Goal: Task Accomplishment & Management: Manage account settings

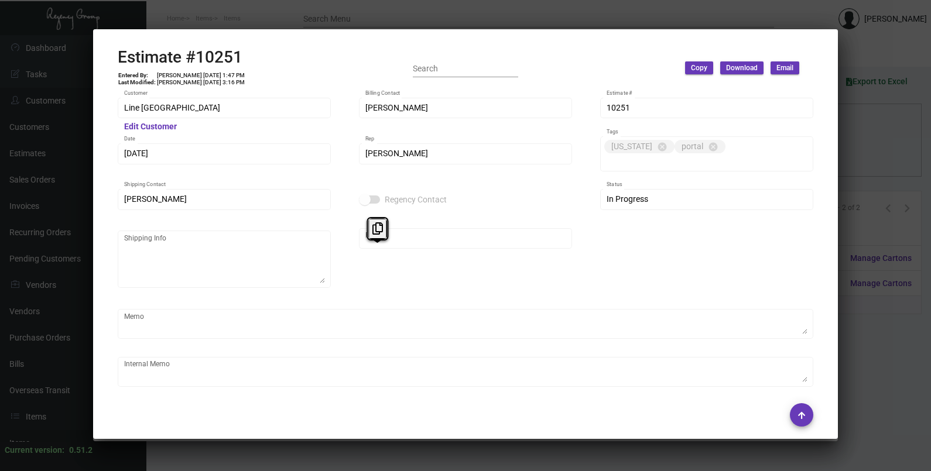
scroll to position [704, 0]
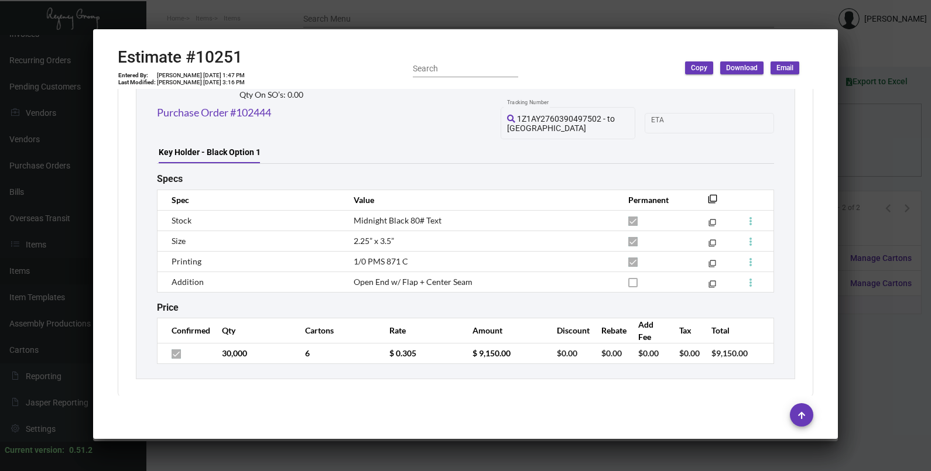
click at [878, 149] on div at bounding box center [465, 235] width 931 height 471
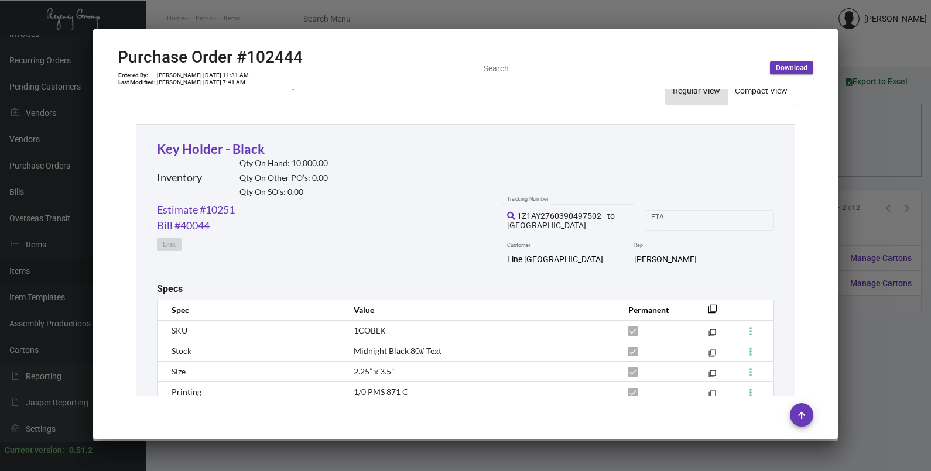
click at [878, 149] on div at bounding box center [465, 235] width 931 height 471
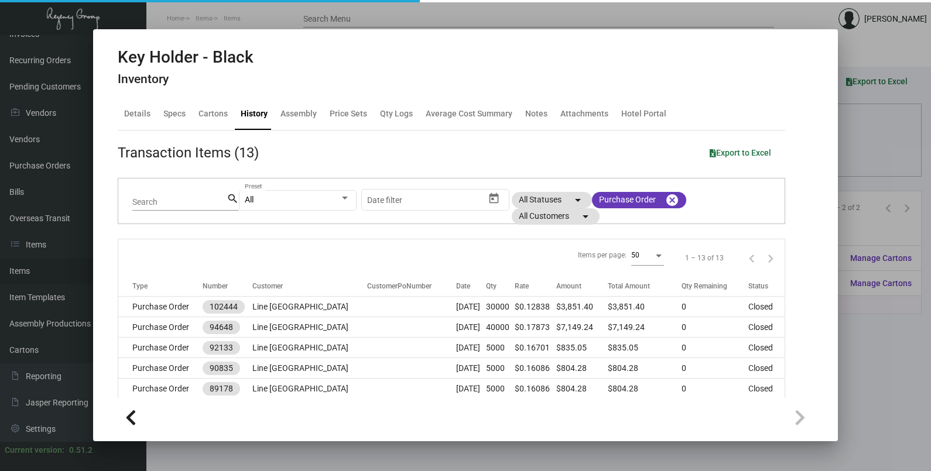
click at [878, 149] on div at bounding box center [465, 235] width 931 height 471
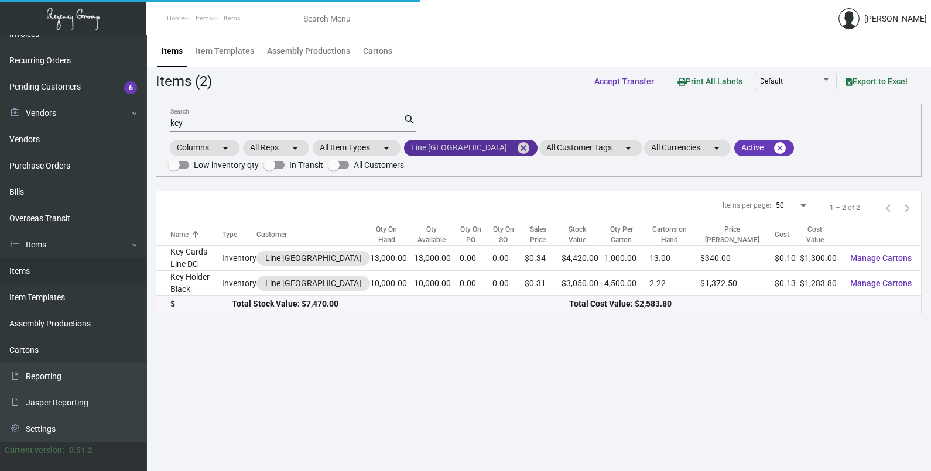
click at [516, 146] on mat-icon "cancel" at bounding box center [523, 148] width 14 height 14
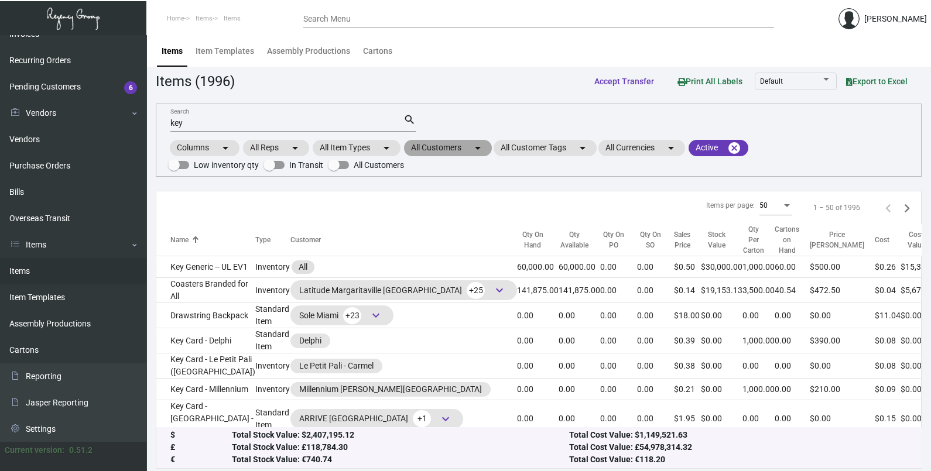
click at [478, 146] on mat-icon "arrow_drop_down" at bounding box center [478, 148] width 14 height 14
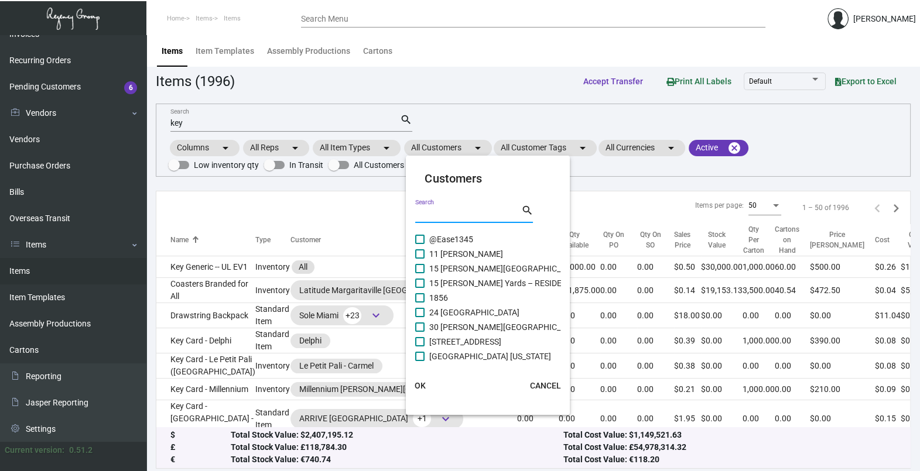
click at [471, 211] on input "Search" at bounding box center [467, 214] width 105 height 9
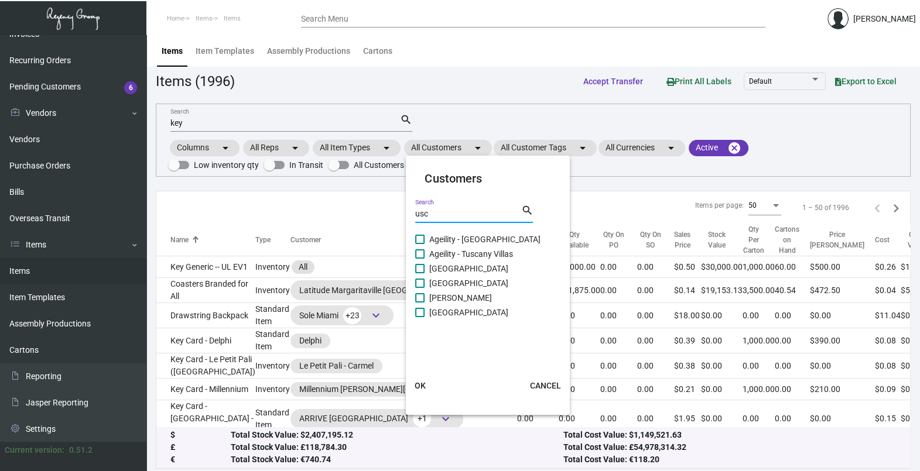
type input "usc"
click at [451, 315] on span "[GEOGRAPHIC_DATA]" at bounding box center [468, 313] width 79 height 14
click at [420, 317] on input "[GEOGRAPHIC_DATA]" at bounding box center [419, 317] width 1 height 1
checkbox input "true"
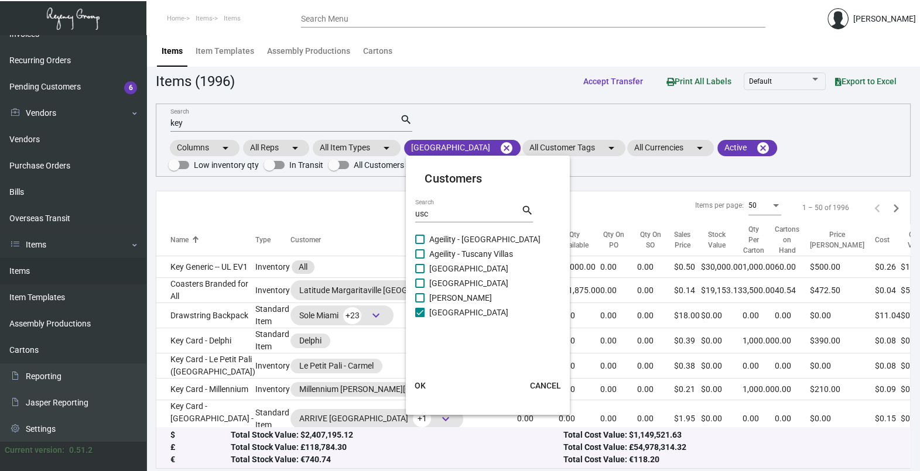
click at [426, 387] on button "OK" at bounding box center [419, 385] width 37 height 21
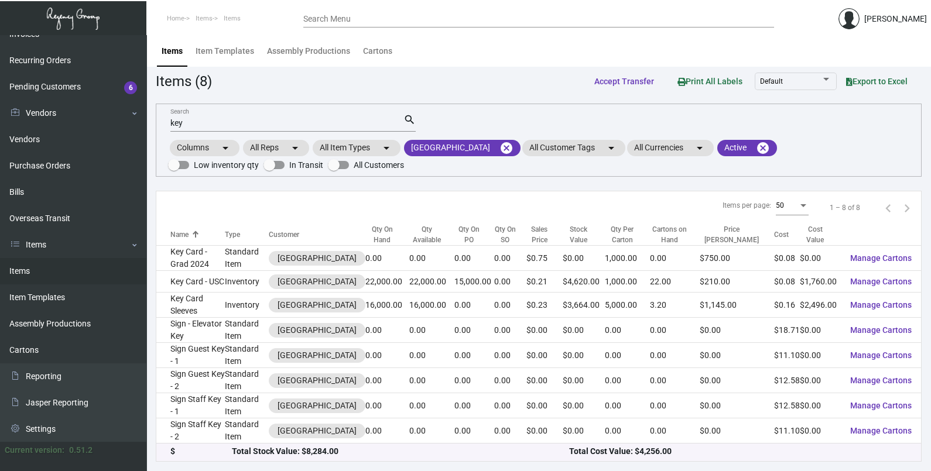
click at [206, 125] on input "key" at bounding box center [286, 123] width 233 height 9
type input "k"
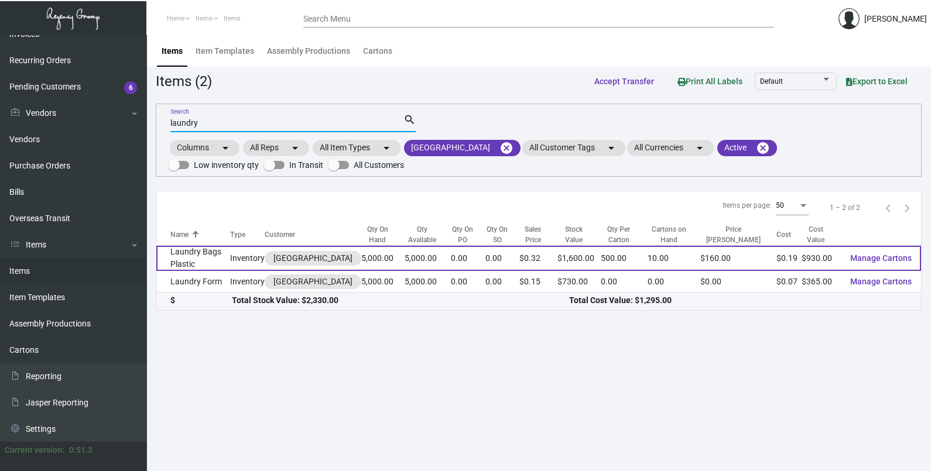
type input "laundry"
click at [215, 262] on td "Laundry Bags Plastic" at bounding box center [193, 258] width 74 height 25
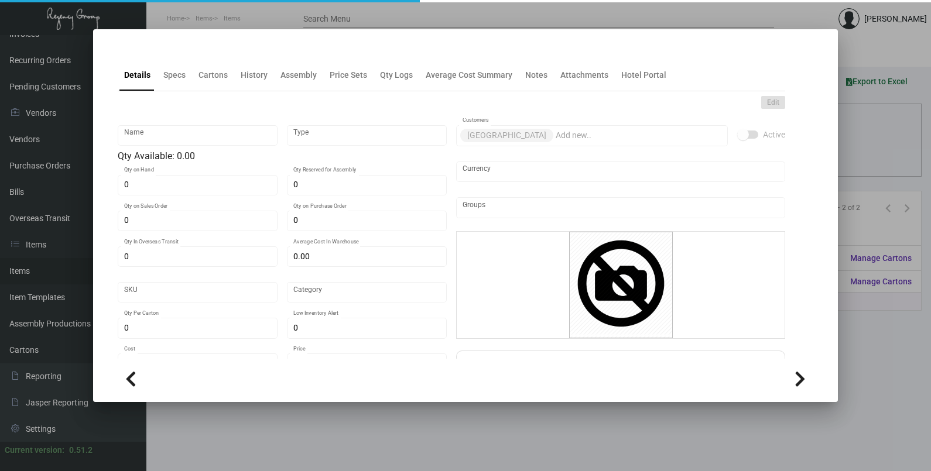
type input "Laundry Bags Plastic"
type input "Inventory"
type input "5,000"
type input "$ 0.18242"
type input "3303"
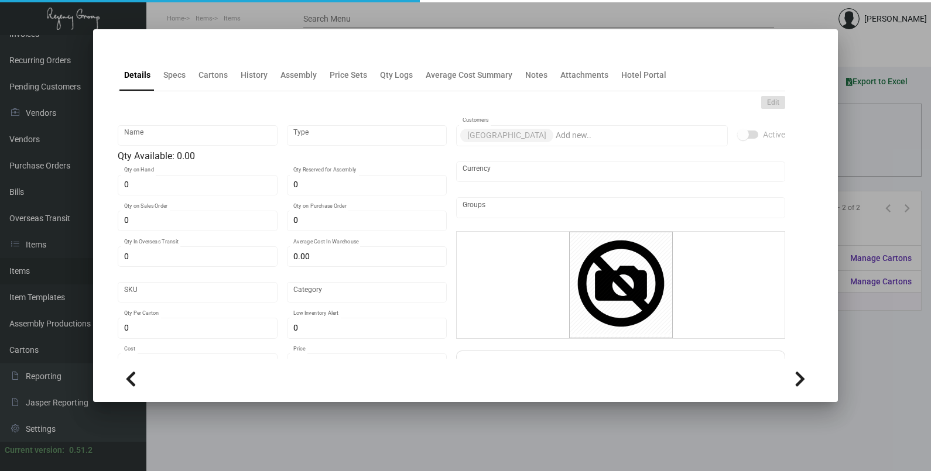
type input "Standard"
type input "500"
type input "4,000"
type input "$ 0.186"
type input "$ 0.32"
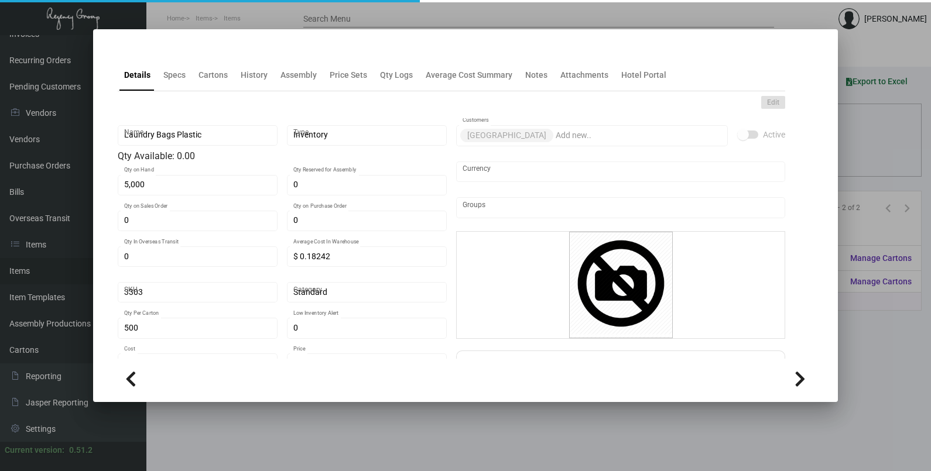
type textarea "Laundry Bag - Plastic size 16 x 18 x 3, on .150 white opaque stock, printing 2 …"
checkbox input "true"
type input "United States Dollar $"
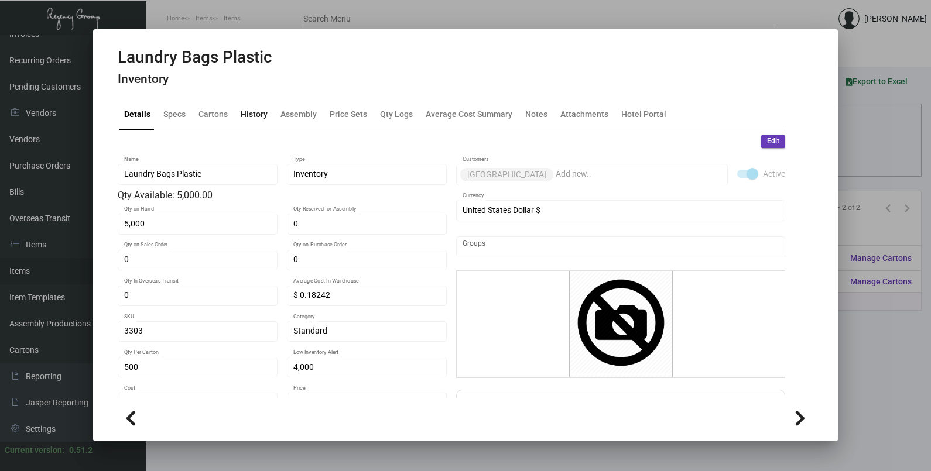
click at [256, 120] on div "History" at bounding box center [254, 114] width 36 height 28
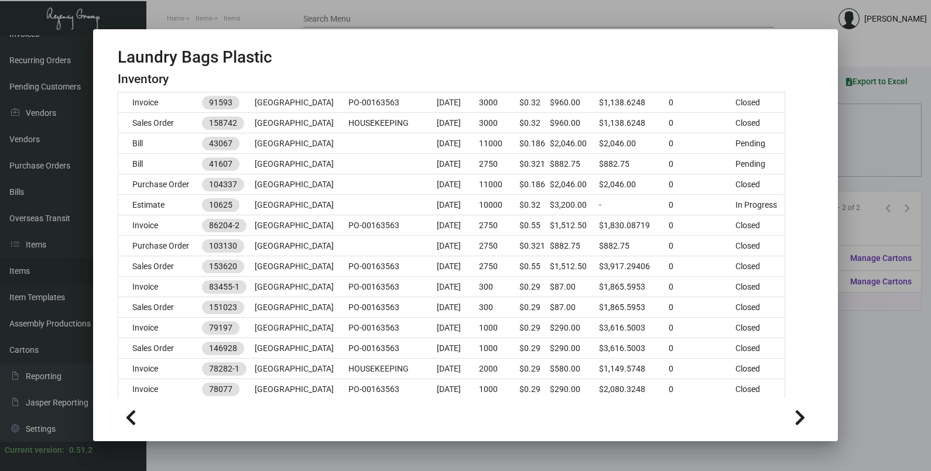
scroll to position [292, 0]
